Goal: Transaction & Acquisition: Book appointment/travel/reservation

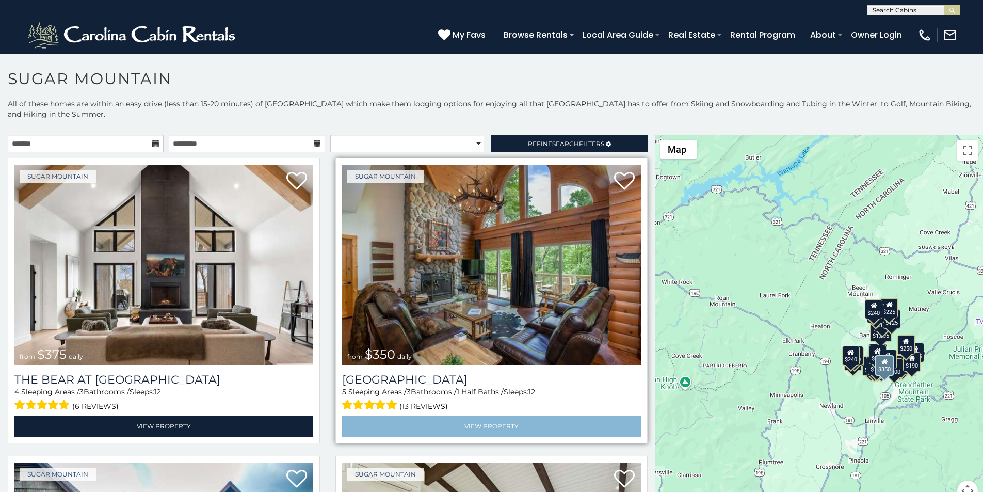
scroll to position [22, 0]
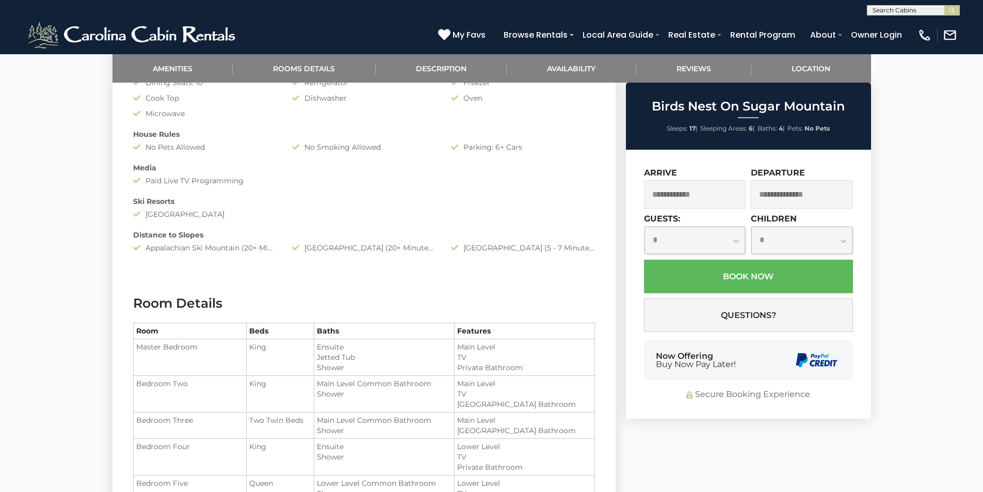
scroll to position [795, 0]
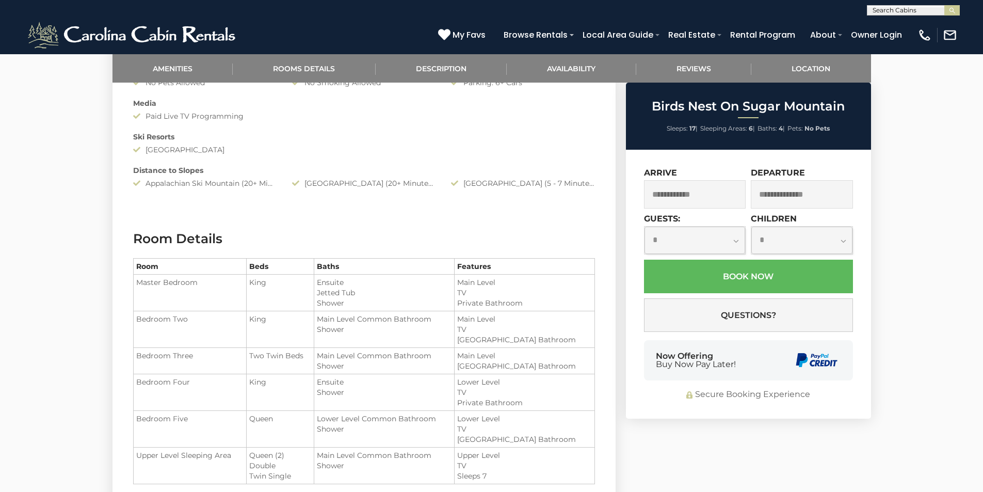
click at [655, 368] on div "Now Offering Buy Now Pay Later!" at bounding box center [748, 360] width 209 height 40
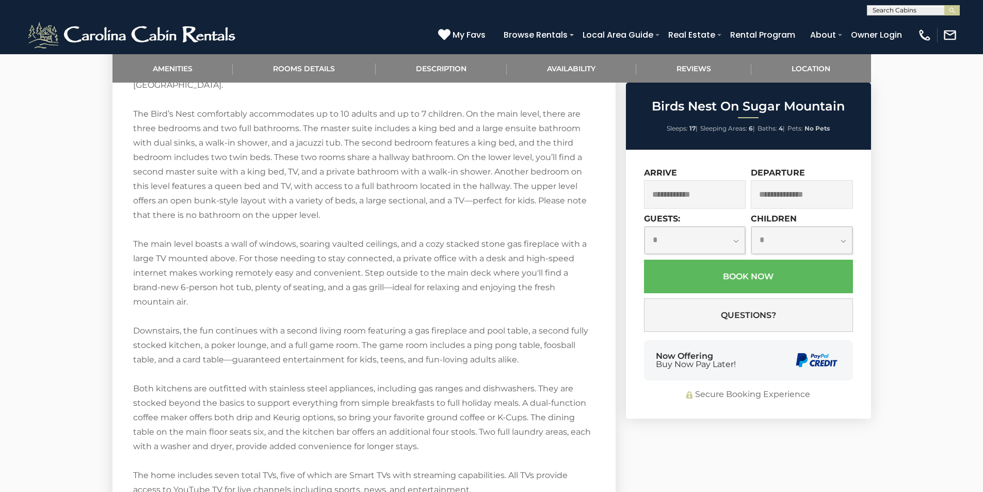
scroll to position [1448, 0]
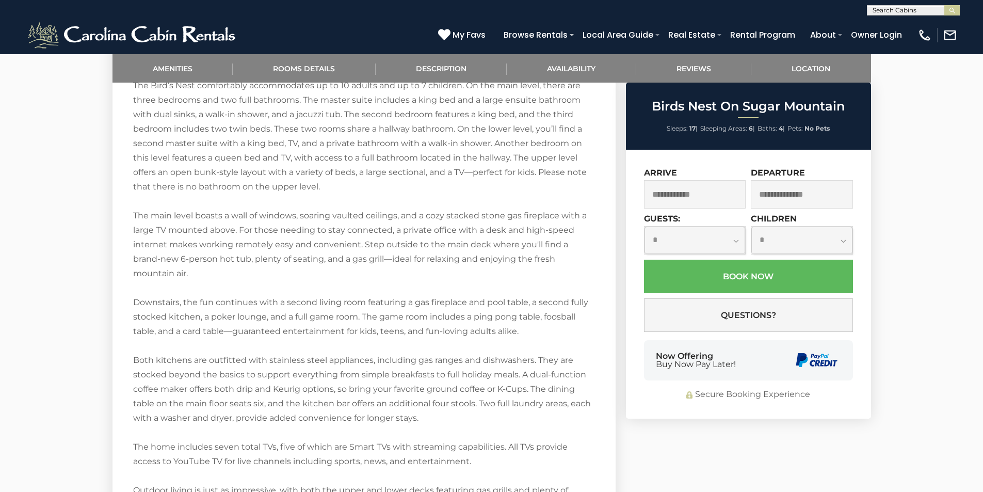
click at [762, 386] on div "**********" at bounding box center [748, 284] width 245 height 269
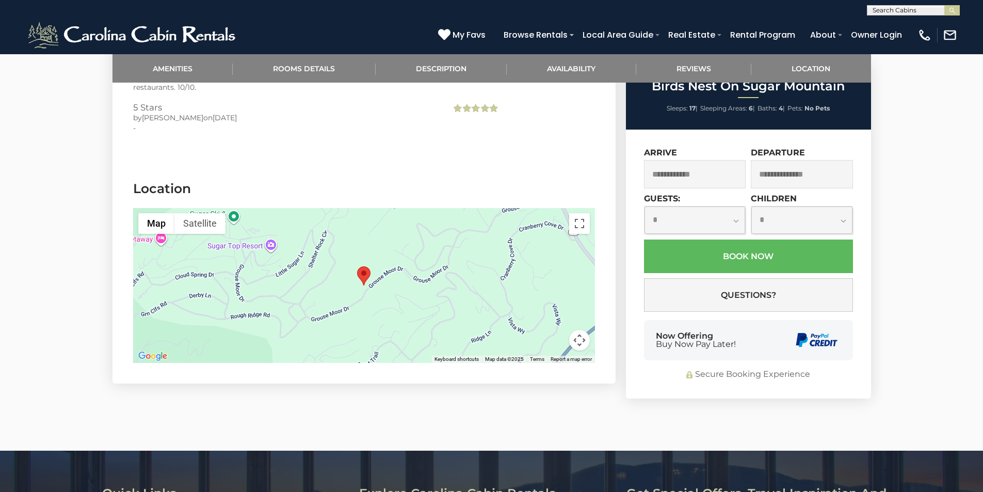
scroll to position [2455, 0]
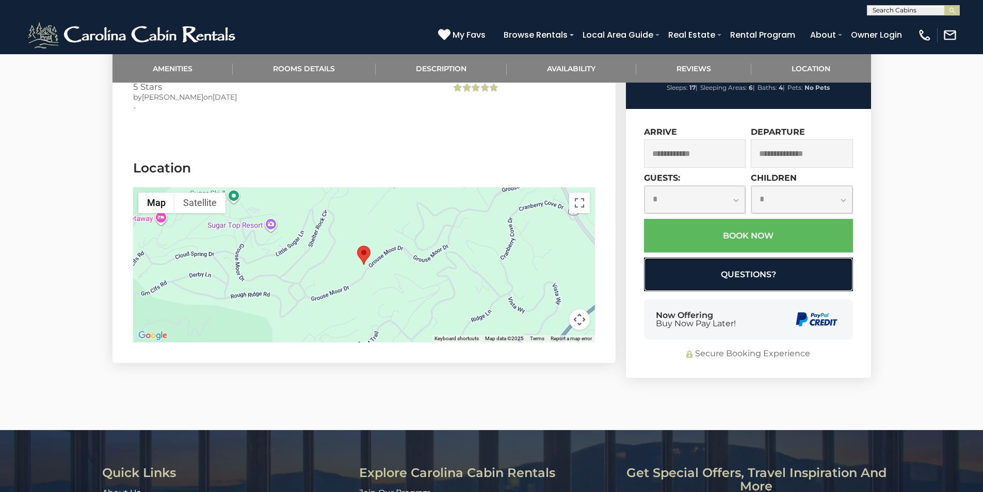
click at [750, 258] on button "Questions?" at bounding box center [748, 275] width 209 height 34
select select "*"
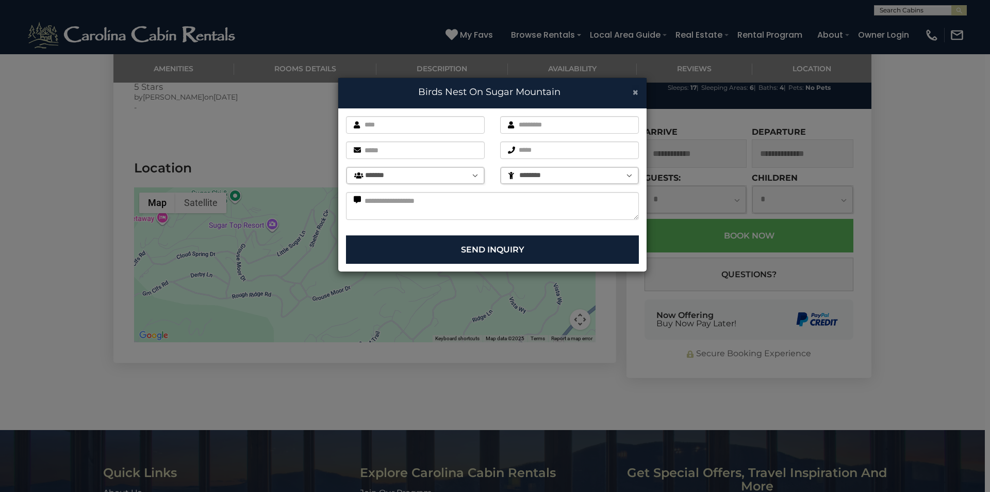
click at [633, 87] on span "×" at bounding box center [635, 92] width 7 height 13
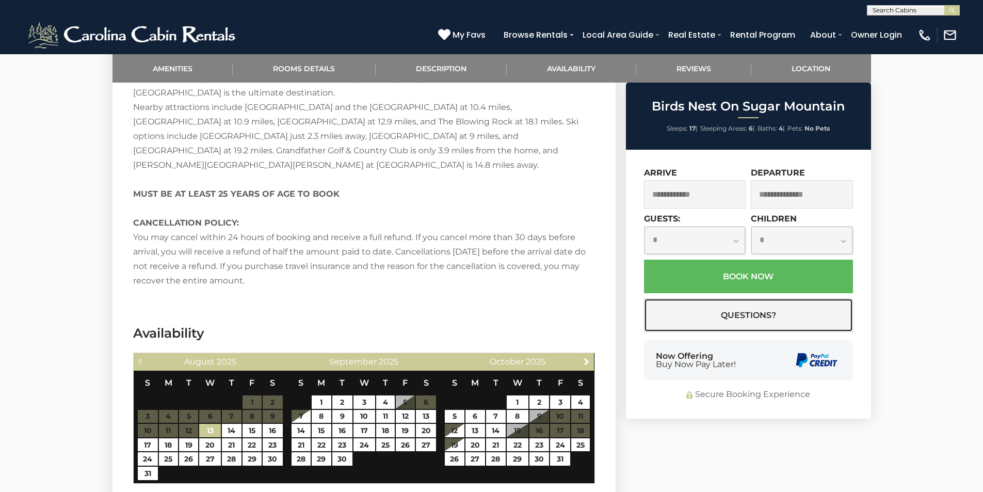
scroll to position [1570, 0]
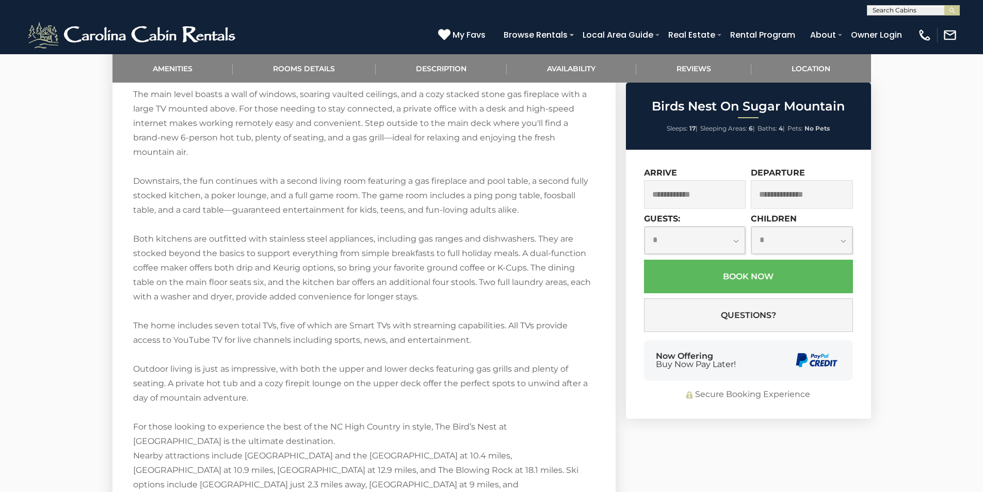
click at [665, 144] on div "Birds Nest On Sugar Mountain Sleeps: 17 | Sleeping Areas: 6 | Baths: 4 | Pets: …" at bounding box center [748, 116] width 245 height 67
click at [665, 164] on div "**********" at bounding box center [748, 284] width 245 height 269
click at [771, 141] on div "Birds Nest On Sugar Mountain Sleeps: 17 | Sleeping Areas: 6 | Baths: 4 | Pets: …" at bounding box center [748, 116] width 245 height 67
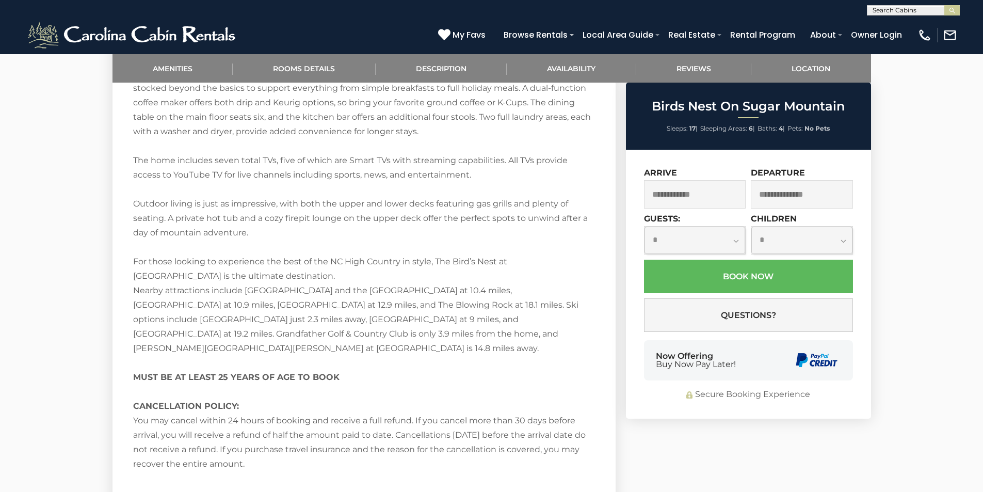
scroll to position [1755, 0]
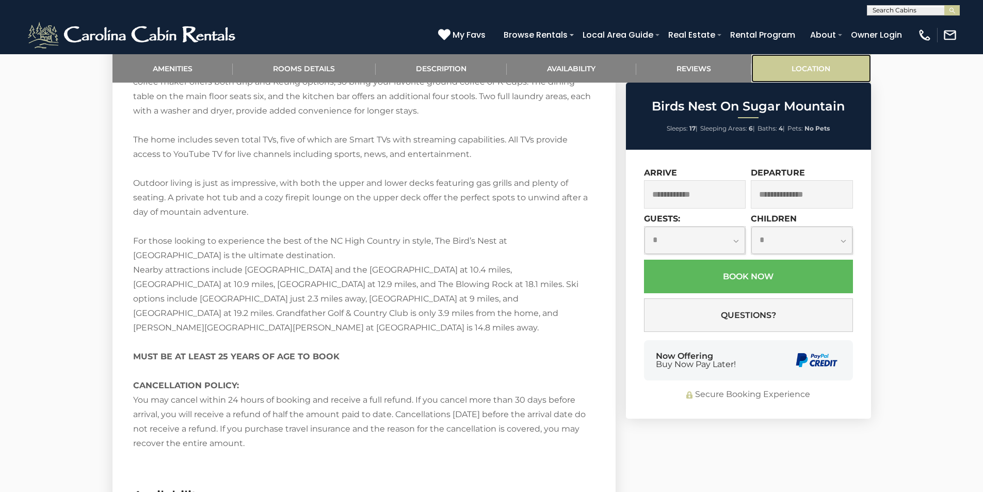
click at [775, 66] on link "Location" at bounding box center [811, 68] width 120 height 28
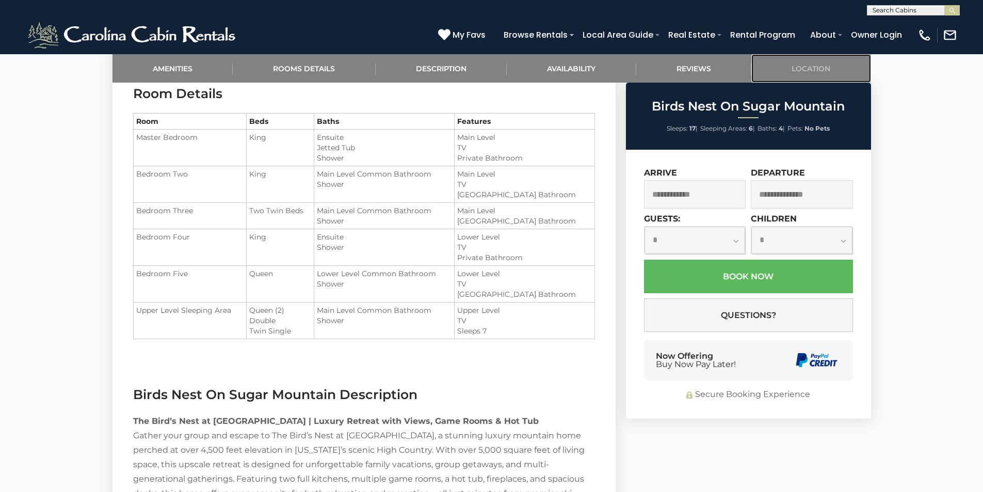
scroll to position [1369, 0]
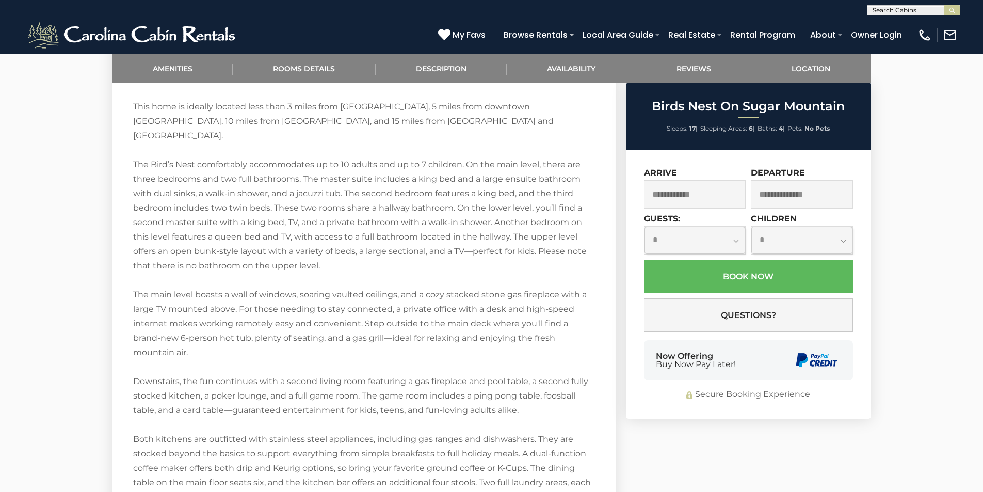
click at [664, 125] on ul "Sleeps: 17 | Sleeping Areas: 6 | Baths: 4 | Pets: No Pets" at bounding box center [748, 128] width 240 height 13
click at [761, 125] on span "Baths:" at bounding box center [767, 128] width 20 height 8
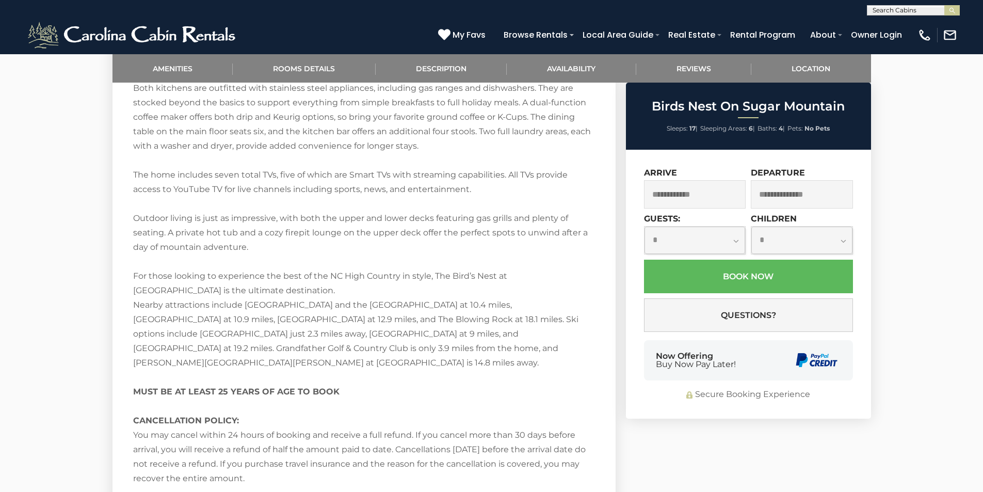
scroll to position [1741, 0]
